Goal: Task Accomplishment & Management: Use online tool/utility

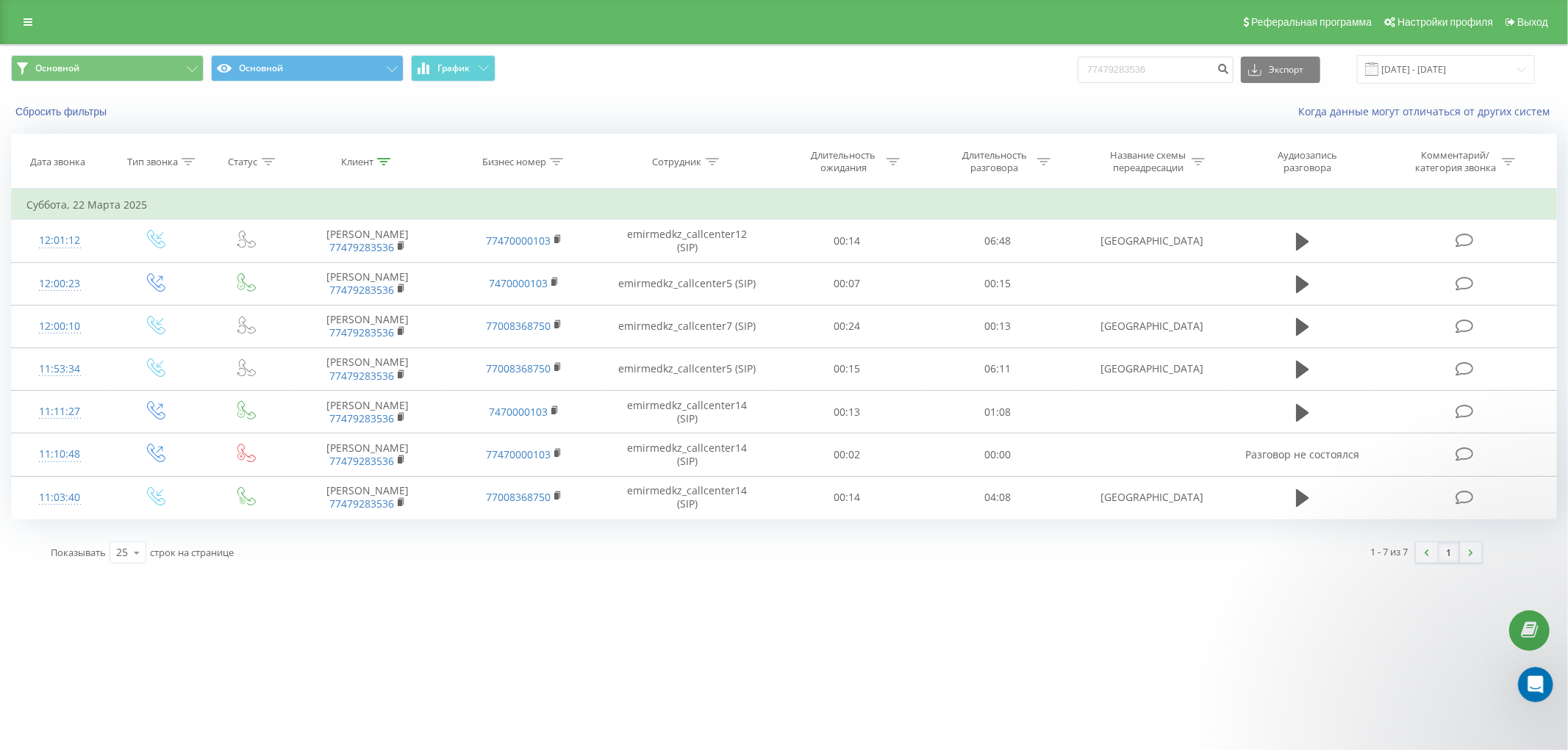
click at [33, 10] on div "Реферальная программа Настройки профиля Выход" at bounding box center [784, 22] width 1568 height 44
click at [23, 27] on link at bounding box center [28, 22] width 26 height 21
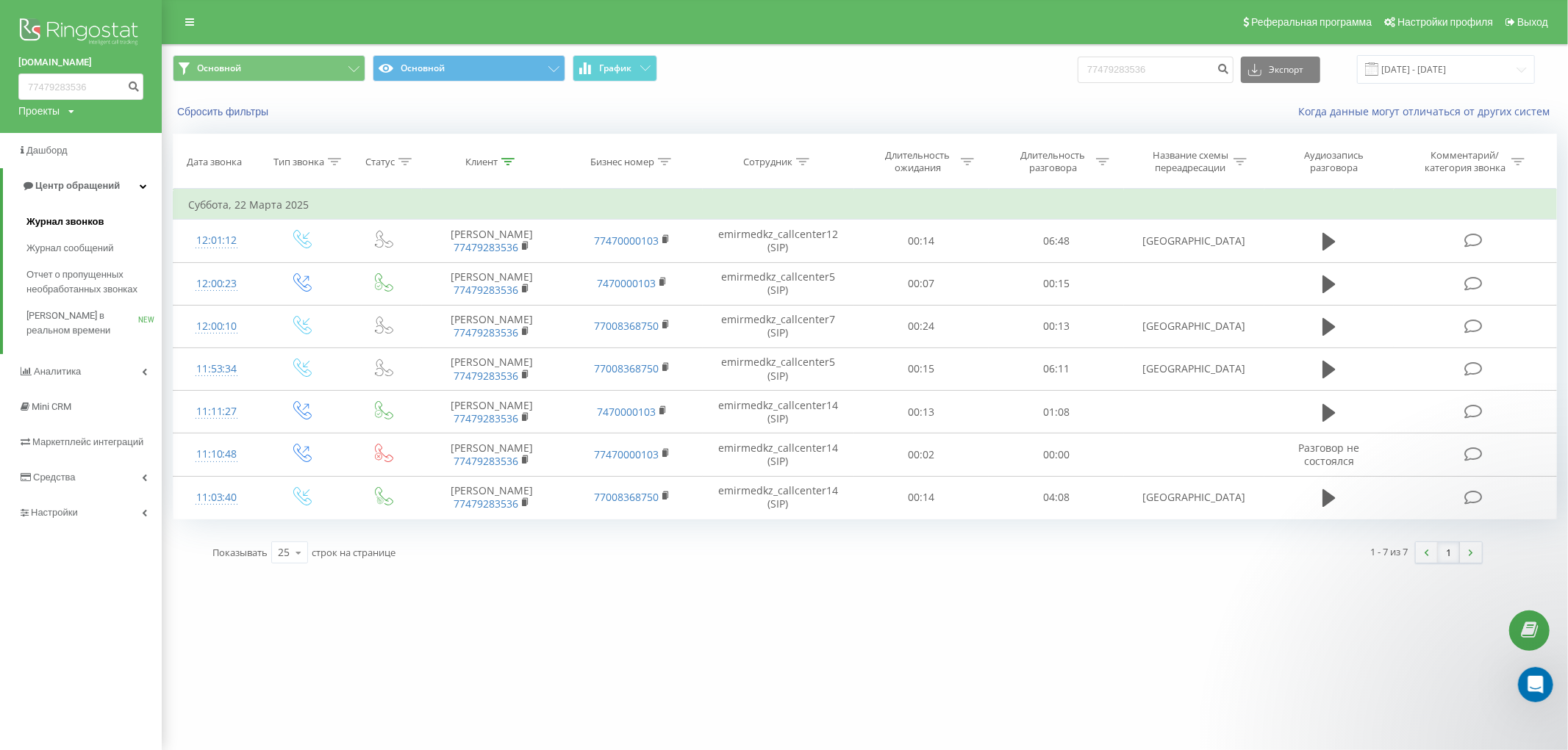
click at [87, 212] on link "Журнал звонков" at bounding box center [94, 221] width 135 height 26
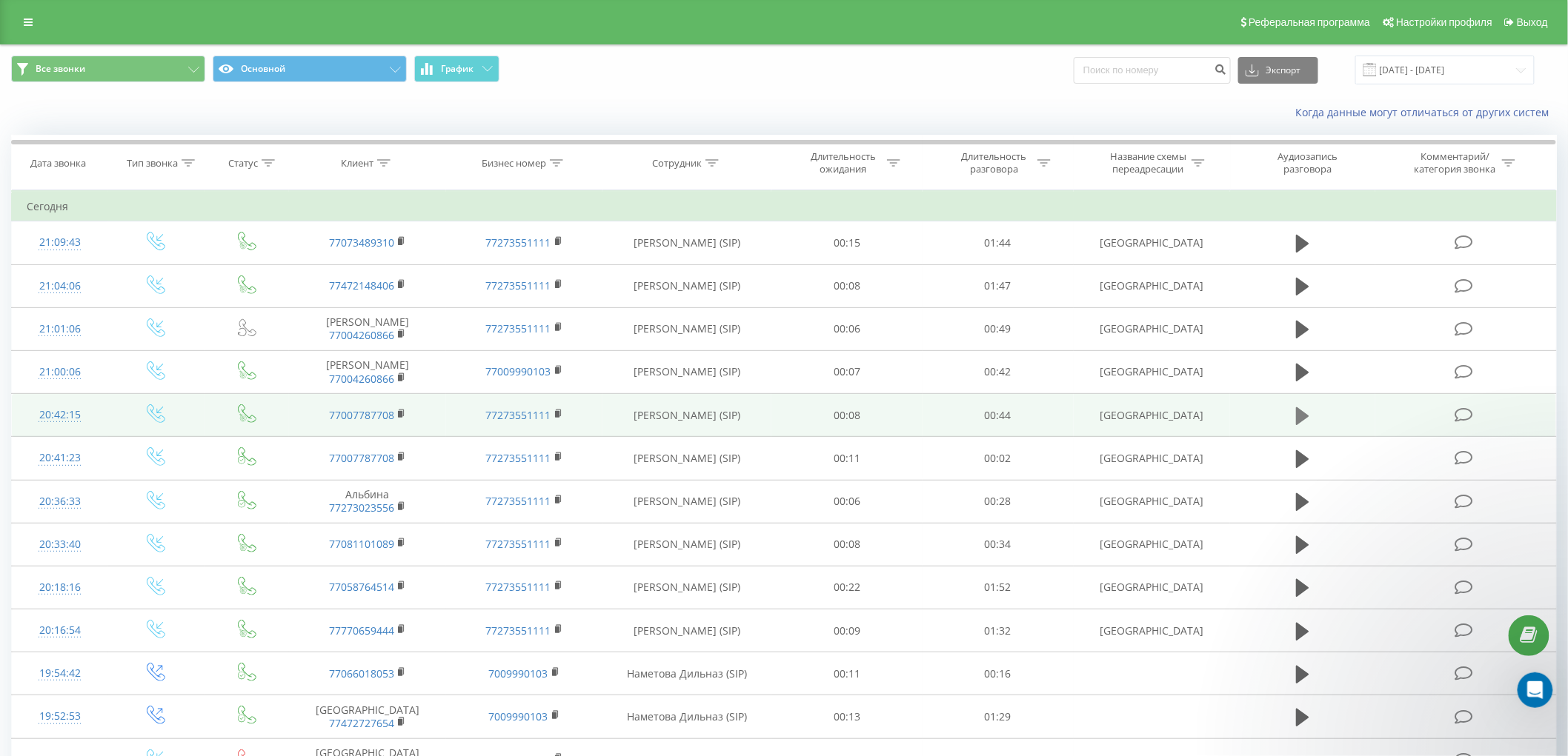
click at [1304, 415] on icon at bounding box center [1303, 415] width 14 height 18
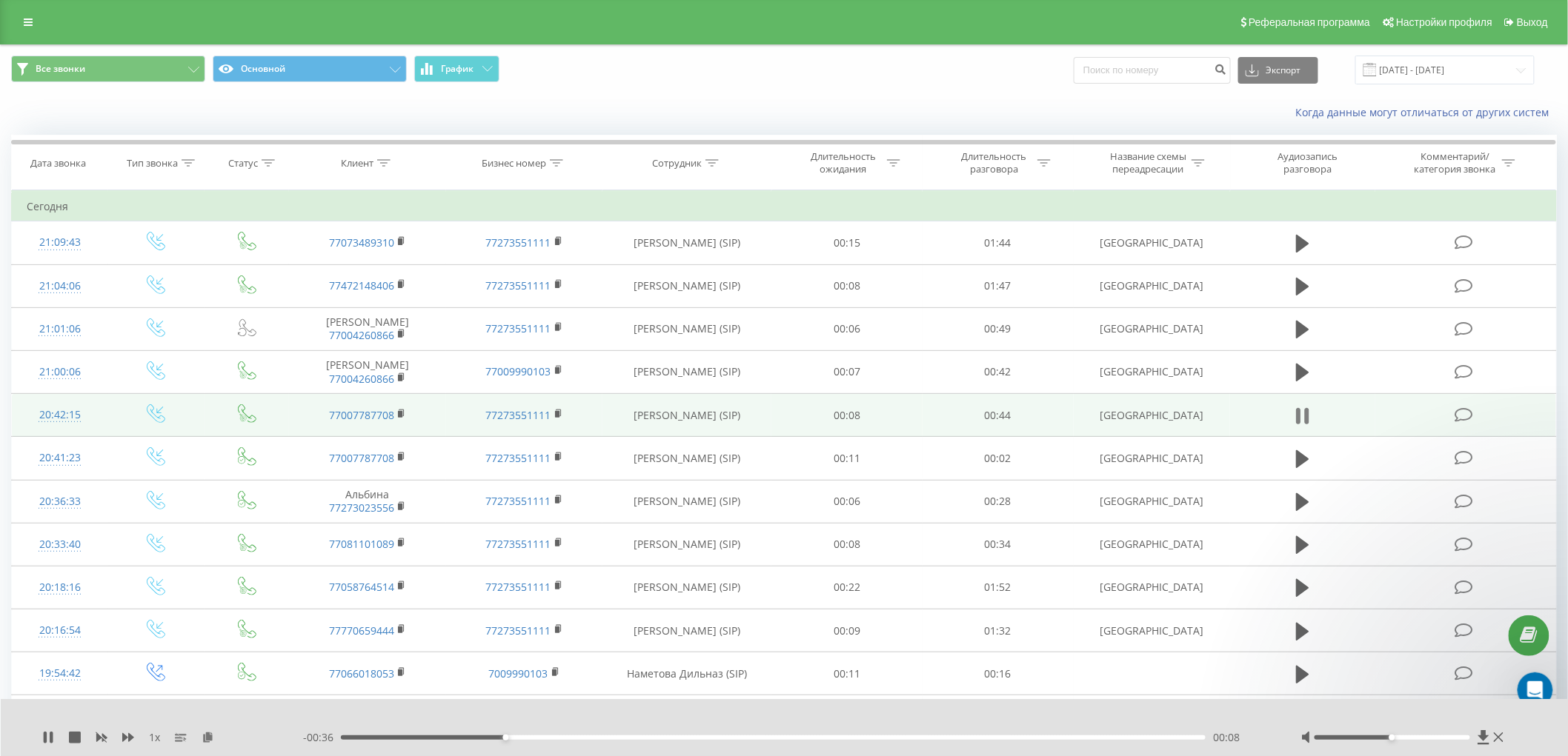
click at [1298, 418] on icon at bounding box center [1299, 416] width 5 height 17
click at [400, 411] on rect at bounding box center [400, 414] width 5 height 7
